Goal: Transaction & Acquisition: Obtain resource

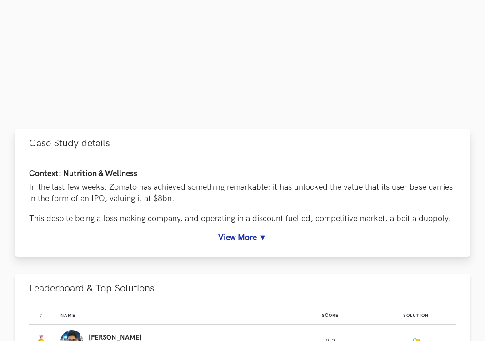
scroll to position [233, 0]
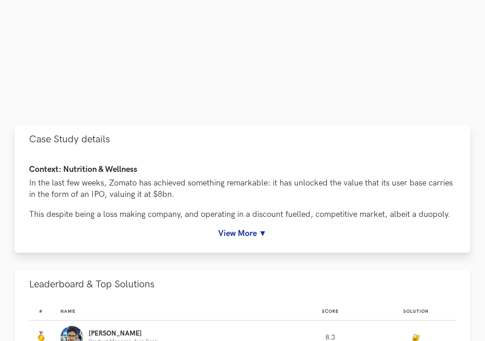
click at [262, 231] on link "View More ▼" at bounding box center [242, 234] width 427 height 10
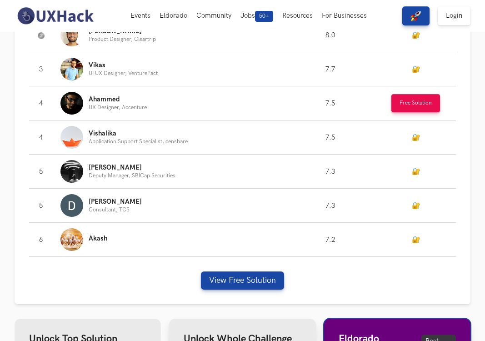
scroll to position [997, 0]
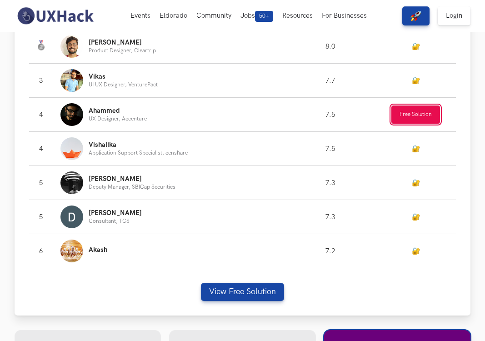
click at [426, 112] on button "Free Solution" at bounding box center [416, 115] width 49 height 18
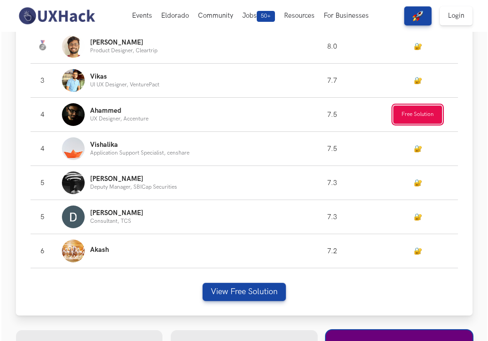
scroll to position [999, 0]
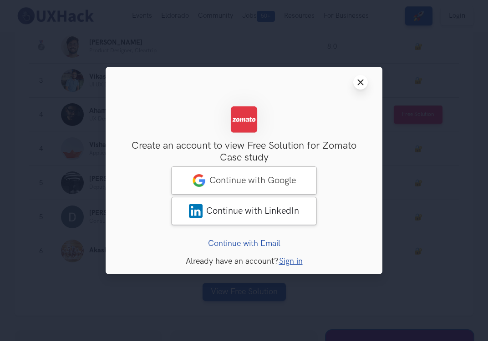
click at [362, 82] on icon "Close modal window" at bounding box center [360, 82] width 7 height 7
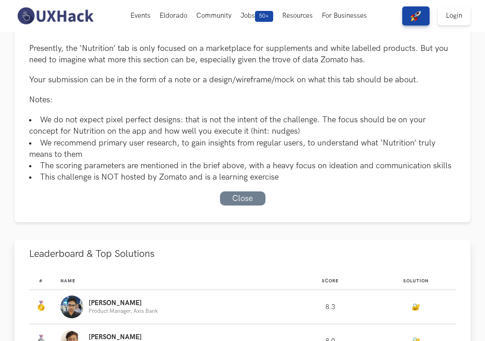
scroll to position [695, 0]
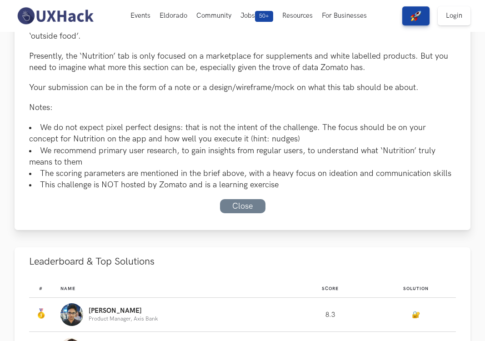
click at [248, 207] on link "Close" at bounding box center [242, 206] width 45 height 14
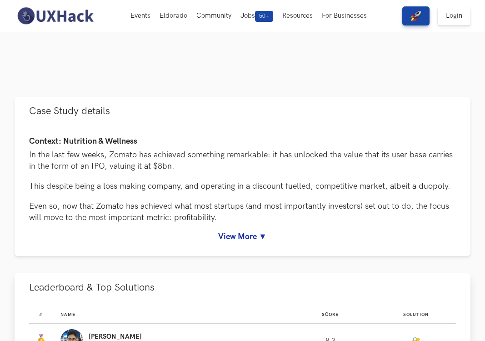
scroll to position [260, 0]
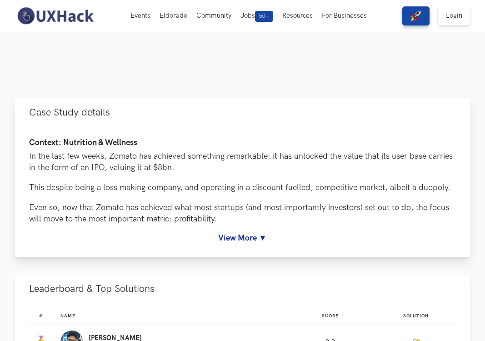
click at [263, 233] on link "View More ▼" at bounding box center [242, 238] width 427 height 10
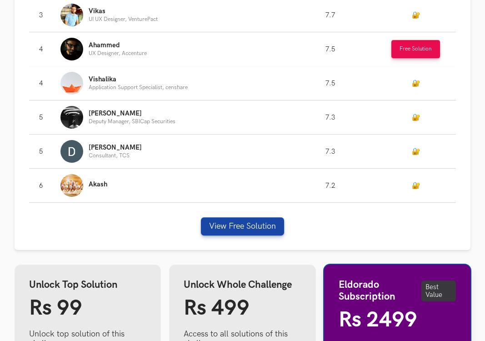
scroll to position [1063, 0]
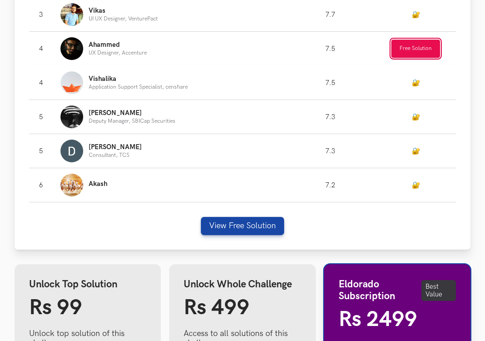
click at [419, 43] on button "Free Solution" at bounding box center [416, 49] width 49 height 18
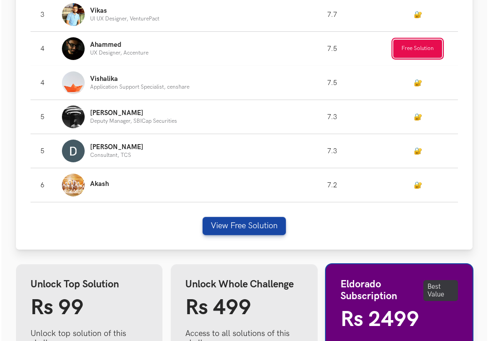
scroll to position [1065, 0]
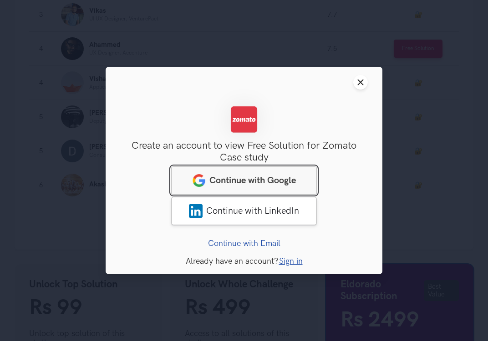
click at [262, 187] on link "Continue with Google" at bounding box center [244, 180] width 146 height 28
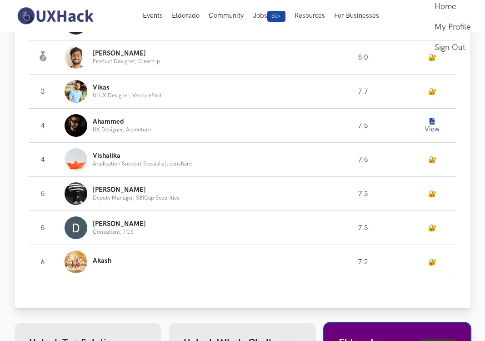
scroll to position [544, 0]
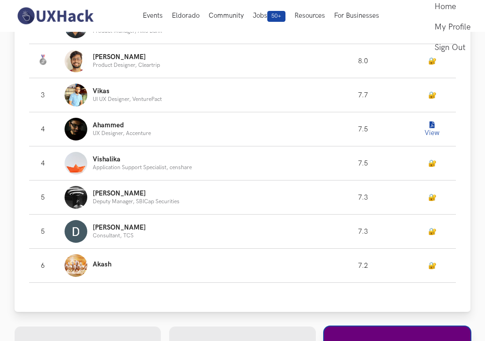
click at [431, 126] on icon "Leaderboard" at bounding box center [432, 125] width 5 height 7
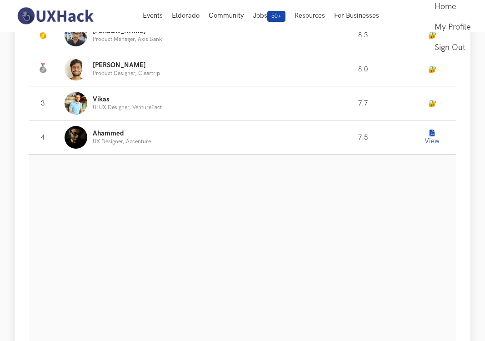
scroll to position [525, 0]
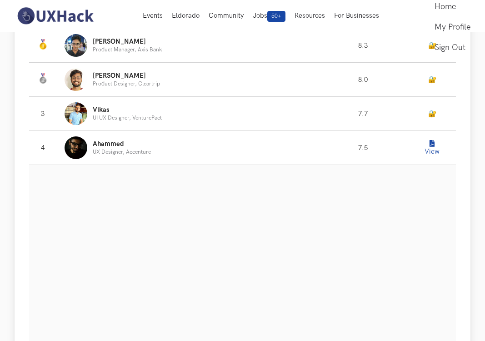
click at [431, 142] on icon "Leaderboard" at bounding box center [432, 144] width 5 height 7
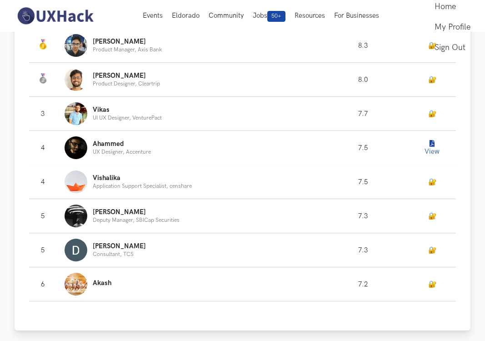
click at [431, 145] on icon "Leaderboard" at bounding box center [432, 144] width 5 height 7
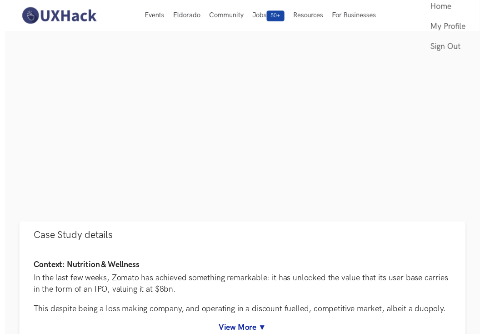
scroll to position [0, 0]
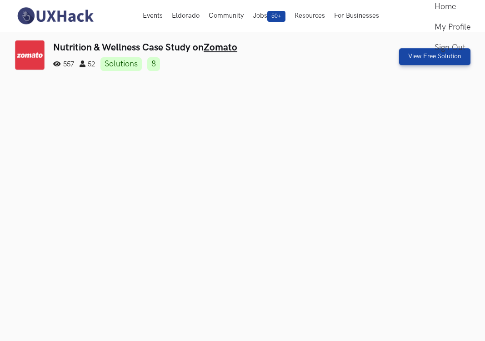
click at [55, 15] on img at bounding box center [55, 15] width 81 height 19
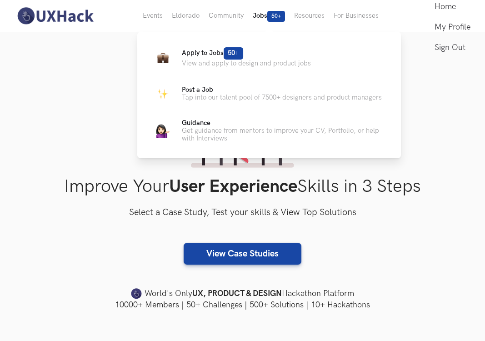
click at [267, 23] on button "Jobs 50+" at bounding box center [268, 16] width 41 height 32
click at [260, 15] on button "Jobs 50+" at bounding box center [268, 16] width 41 height 32
click at [272, 55] on p "Apply to Jobs 50+" at bounding box center [246, 53] width 129 height 12
click at [251, 50] on icon at bounding box center [248, 52] width 5 height 5
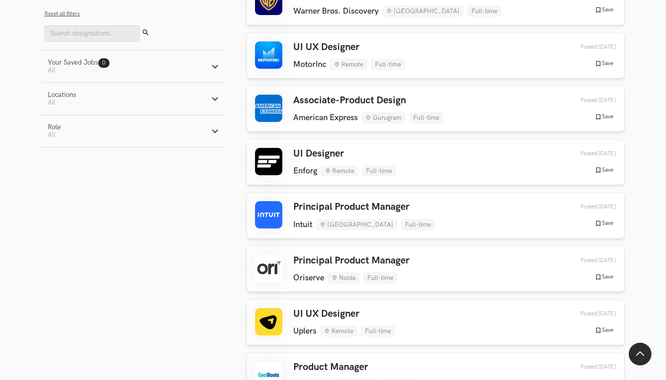
scroll to position [605, 0]
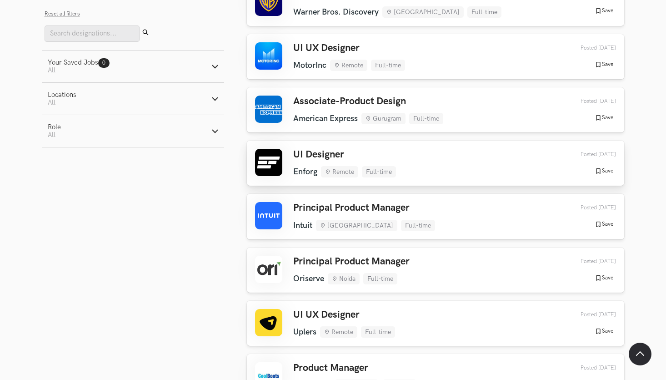
click at [465, 154] on div "UI Designer Enforg Remote Full-time Enforg Remote Full-time 3 days ago Posted 3…" at bounding box center [435, 163] width 361 height 29
